Goal: Task Accomplishment & Management: Use online tool/utility

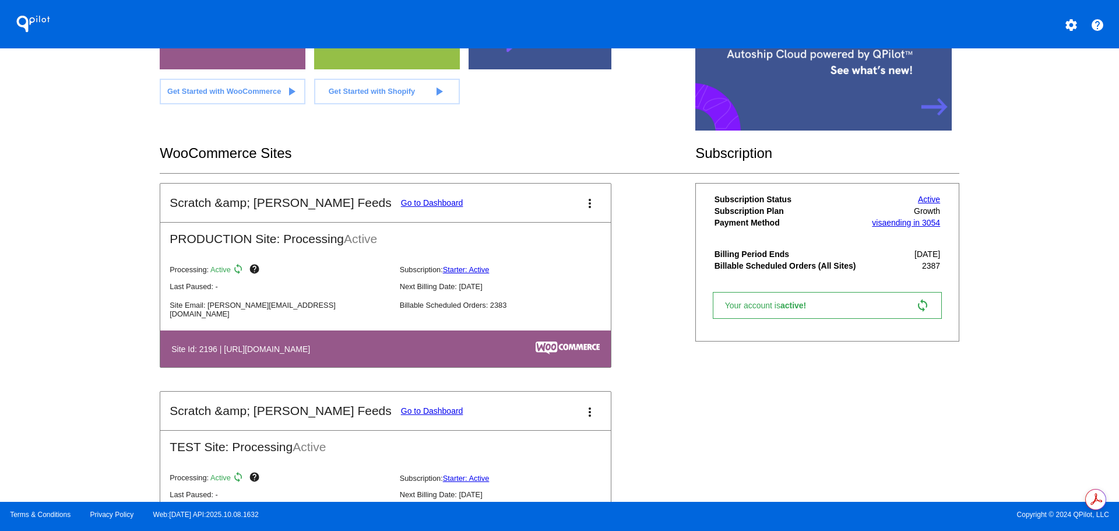
scroll to position [291, 0]
click at [401, 202] on link "Go to Dashboard" at bounding box center [432, 202] width 62 height 9
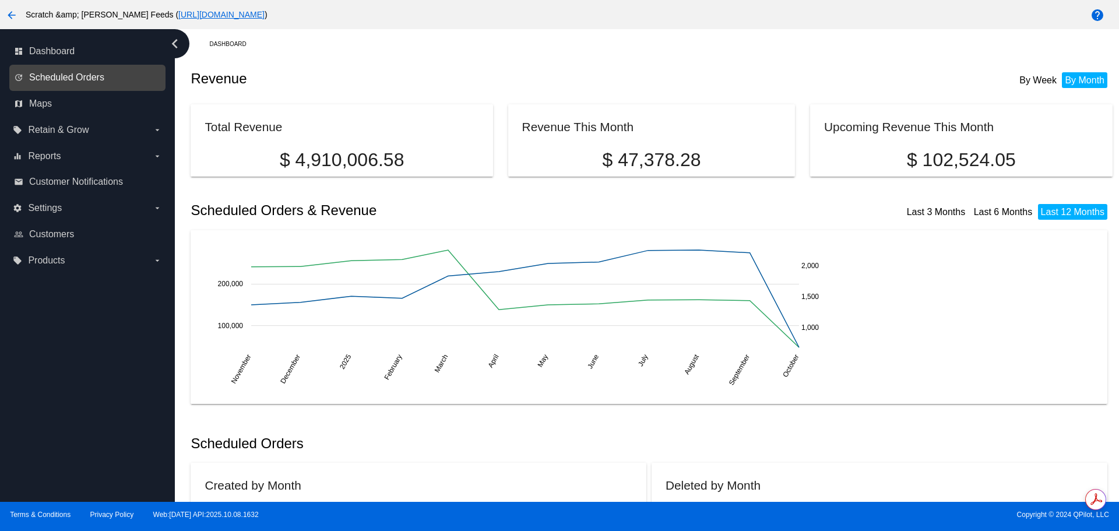
click at [86, 77] on span "Scheduled Orders" at bounding box center [66, 77] width 75 height 10
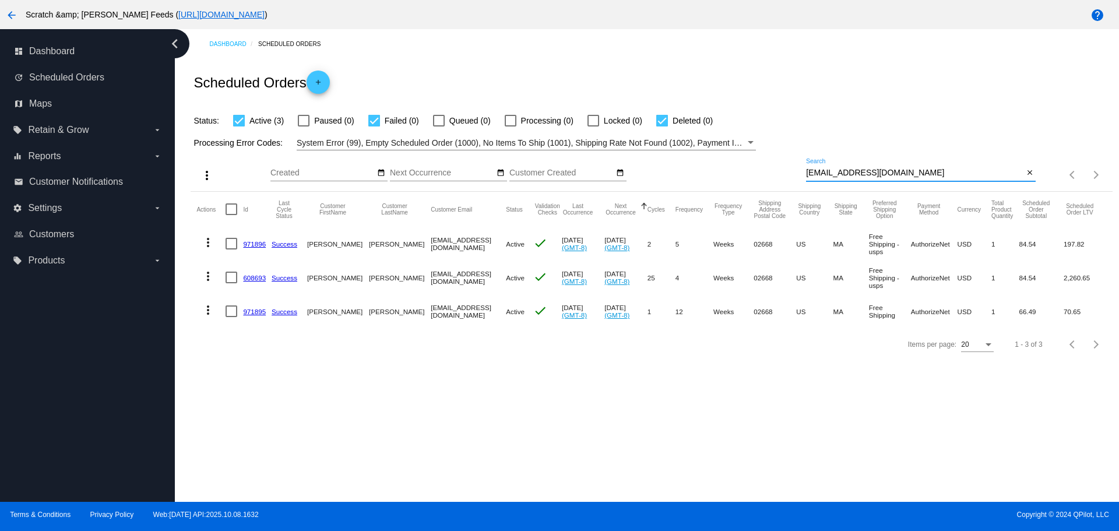
drag, startPoint x: 939, startPoint y: 174, endPoint x: 758, endPoint y: 170, distance: 181.3
click at [758, 170] on div "more_vert Oct Jan Feb Mar [DATE]" at bounding box center [651, 170] width 921 height 41
paste input "[EMAIL_ADDRESS]"
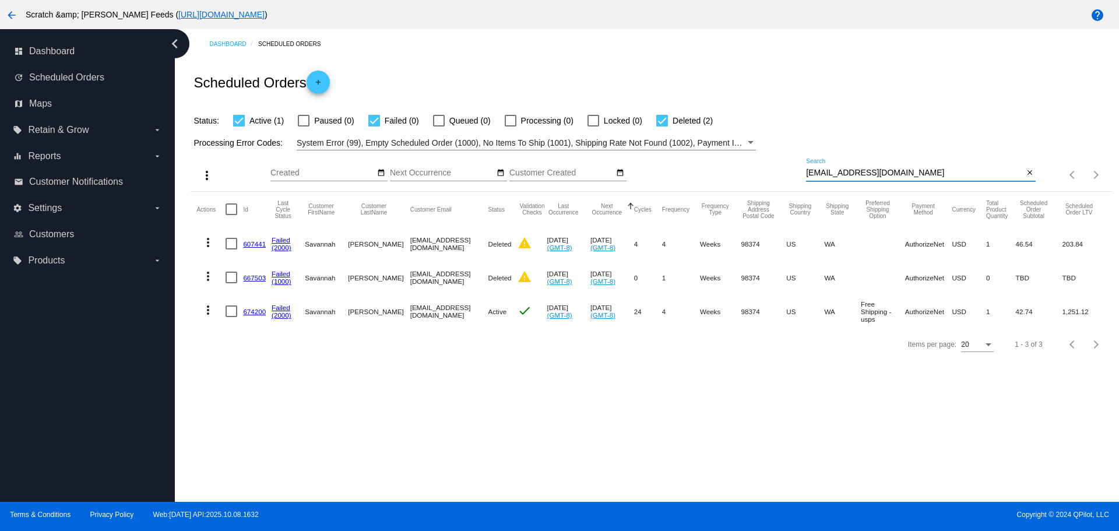
type input "[EMAIL_ADDRESS][DOMAIN_NAME]"
click at [252, 312] on link "674200" at bounding box center [254, 312] width 23 height 8
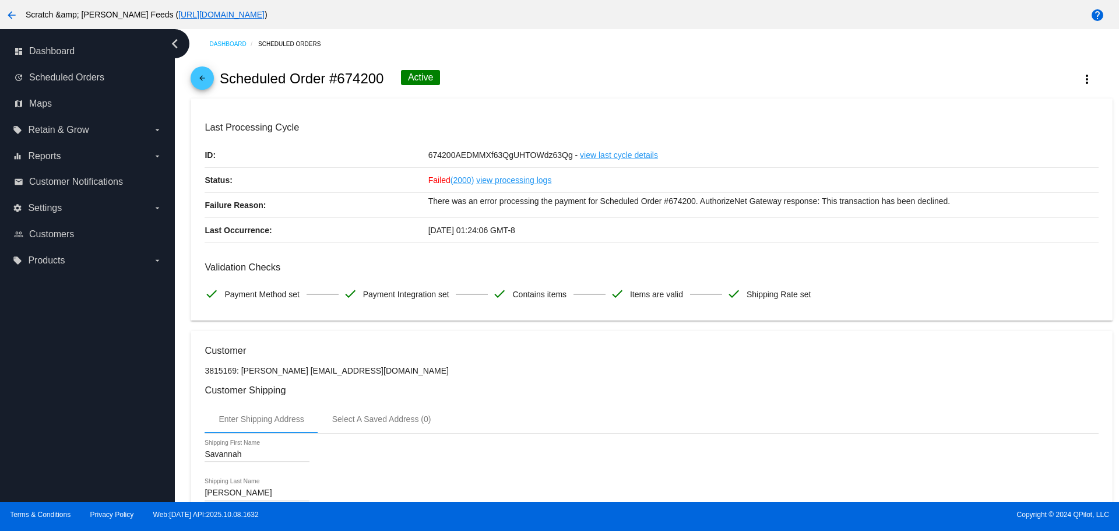
click at [202, 78] on mat-icon "arrow_back" at bounding box center [202, 81] width 14 height 14
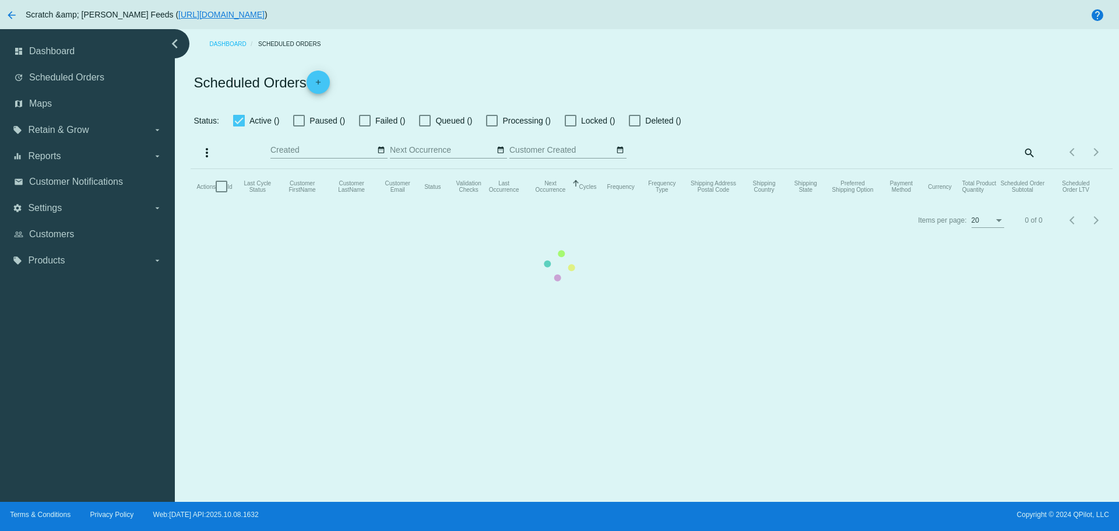
checkbox input "true"
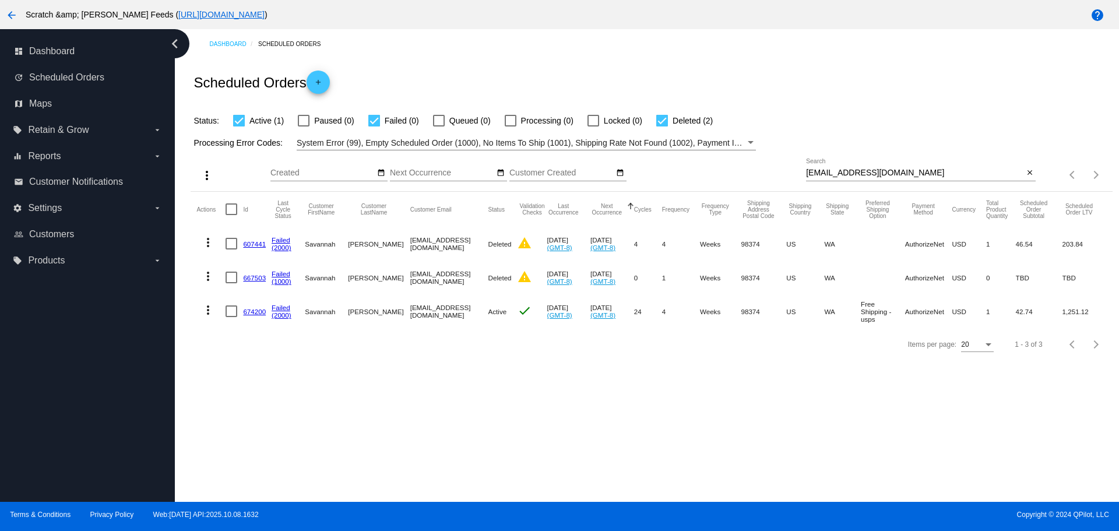
click at [207, 311] on mat-icon "more_vert" at bounding box center [208, 310] width 14 height 14
click at [237, 393] on span "Process Now" at bounding box center [255, 393] width 48 height 9
click at [250, 311] on link "674200" at bounding box center [254, 312] width 23 height 8
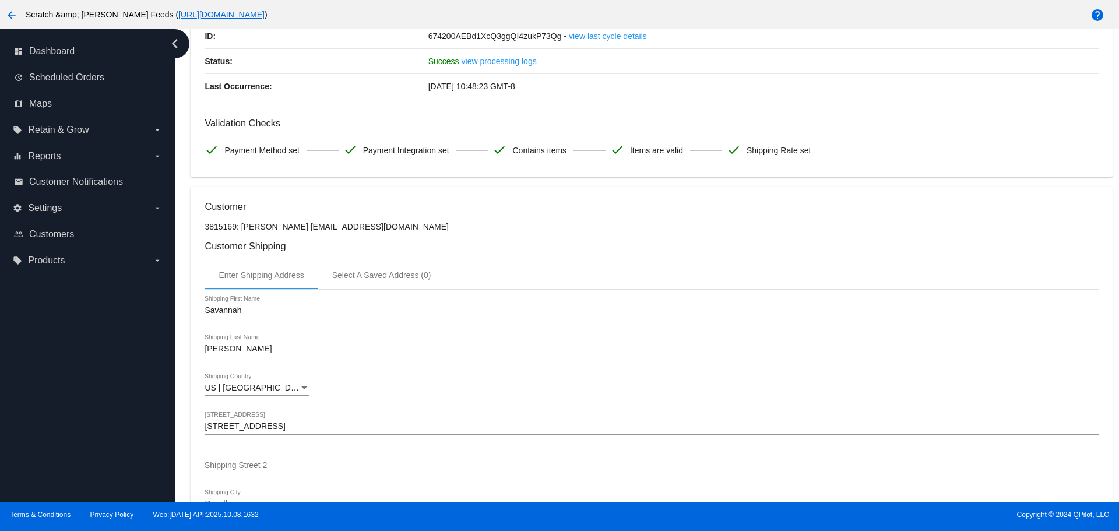
scroll to position [118, 0]
